Goal: Complete application form

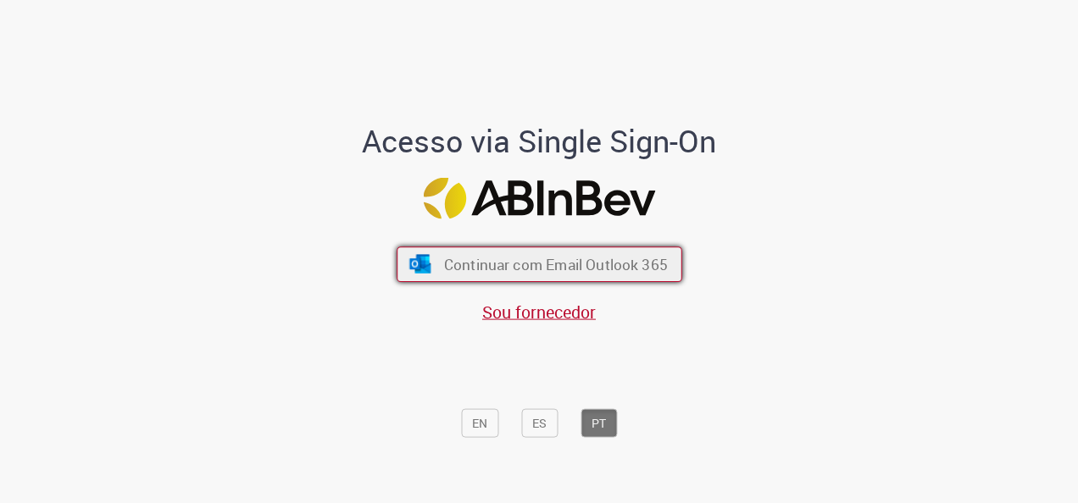
click at [627, 252] on button "Continuar com Email Outlook 365" at bounding box center [540, 265] width 286 height 36
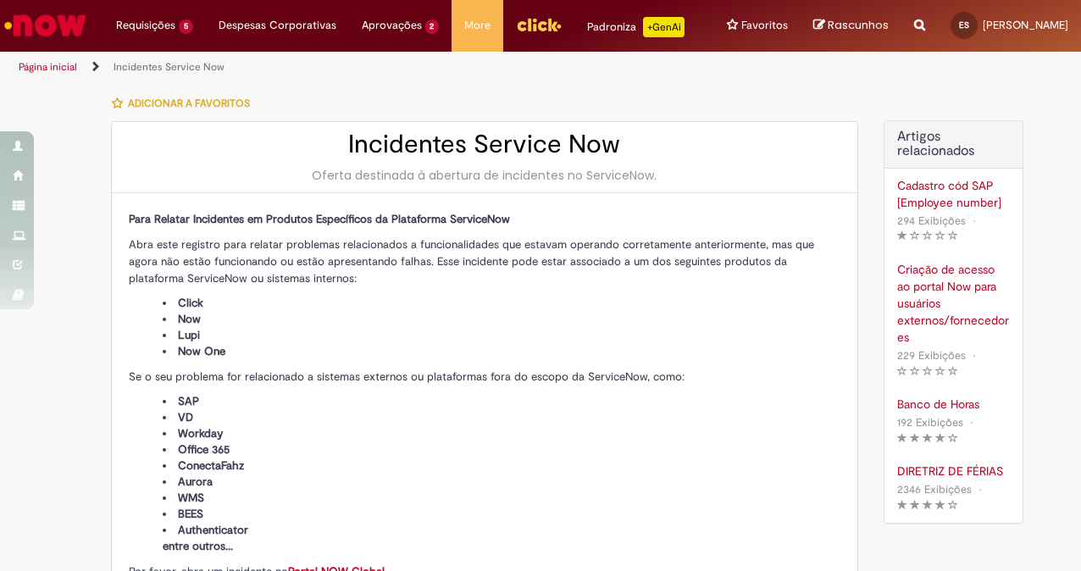
type input "**********"
type input "****"
